Goal: Transaction & Acquisition: Purchase product/service

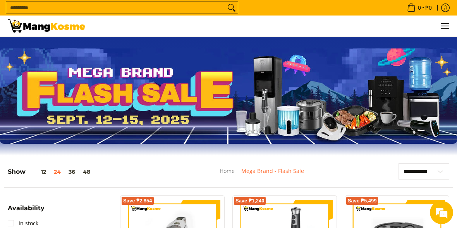
click at [35, 32] on img at bounding box center [47, 25] width 78 height 13
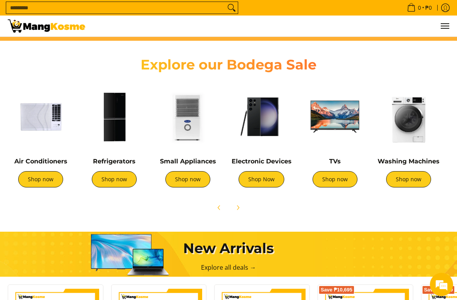
scroll to position [261, 0]
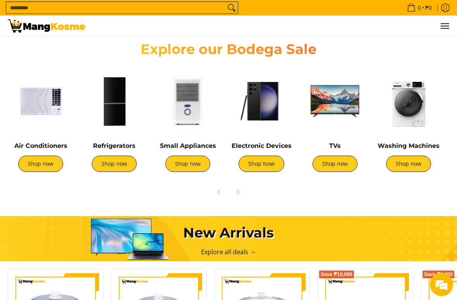
click at [117, 168] on link "Shop now" at bounding box center [114, 163] width 45 height 16
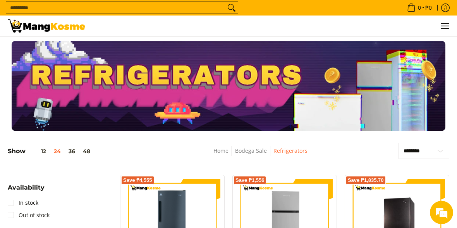
click at [33, 27] on img at bounding box center [47, 25] width 78 height 13
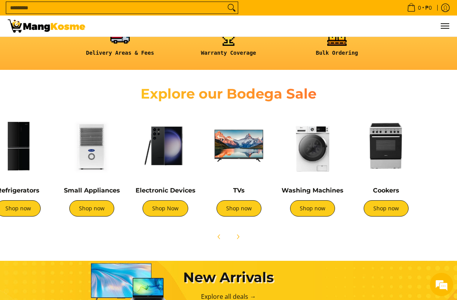
scroll to position [0, 97]
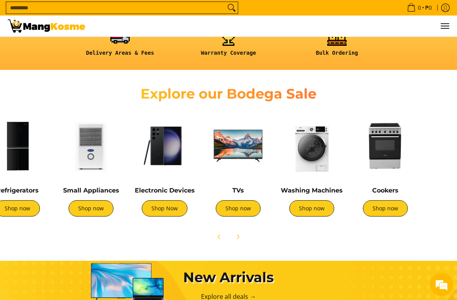
click at [321, 155] on img at bounding box center [312, 146] width 66 height 66
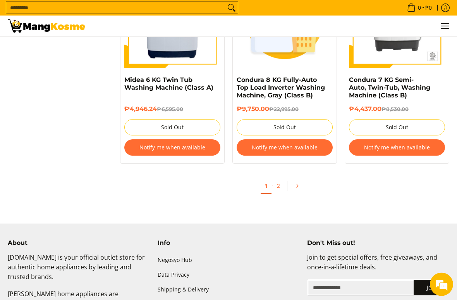
scroll to position [1656, 0]
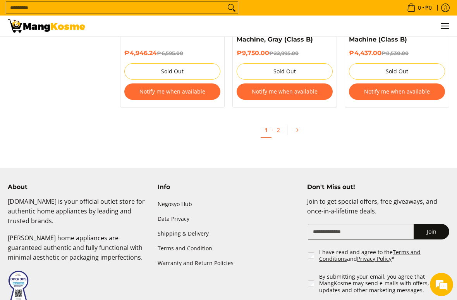
click at [291, 134] on link "Pagination" at bounding box center [300, 129] width 19 height 13
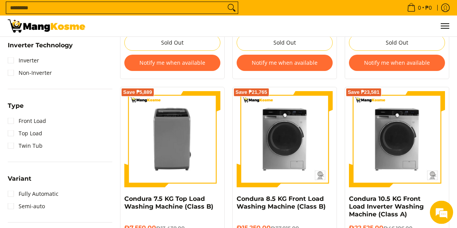
scroll to position [490, 0]
